Goal: Navigation & Orientation: Go to known website

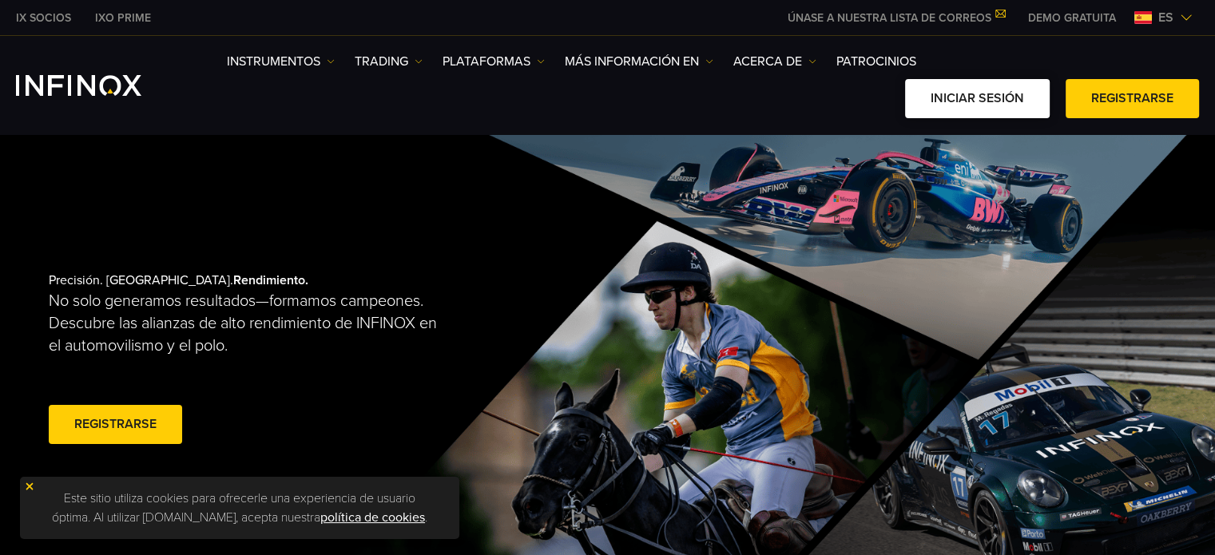
click at [1007, 109] on link "Iniciar sesión" at bounding box center [977, 98] width 145 height 39
